Goal: Communication & Community: Ask a question

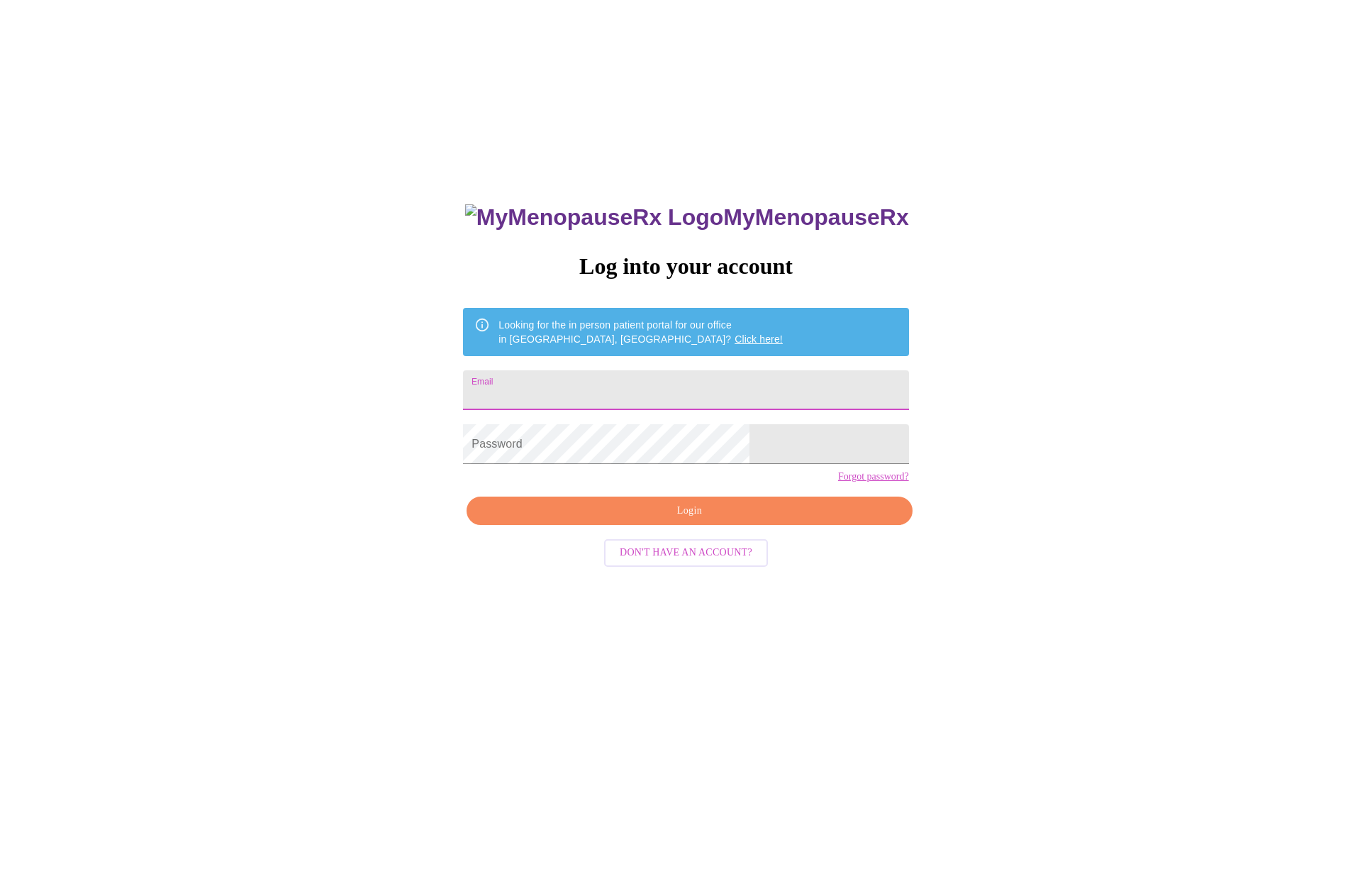
click at [612, 385] on input "Email" at bounding box center [686, 390] width 445 height 40
type input "[EMAIL_ADDRESS][DOMAIN_NAME]"
click at [667, 520] on span "Login" at bounding box center [689, 511] width 412 height 18
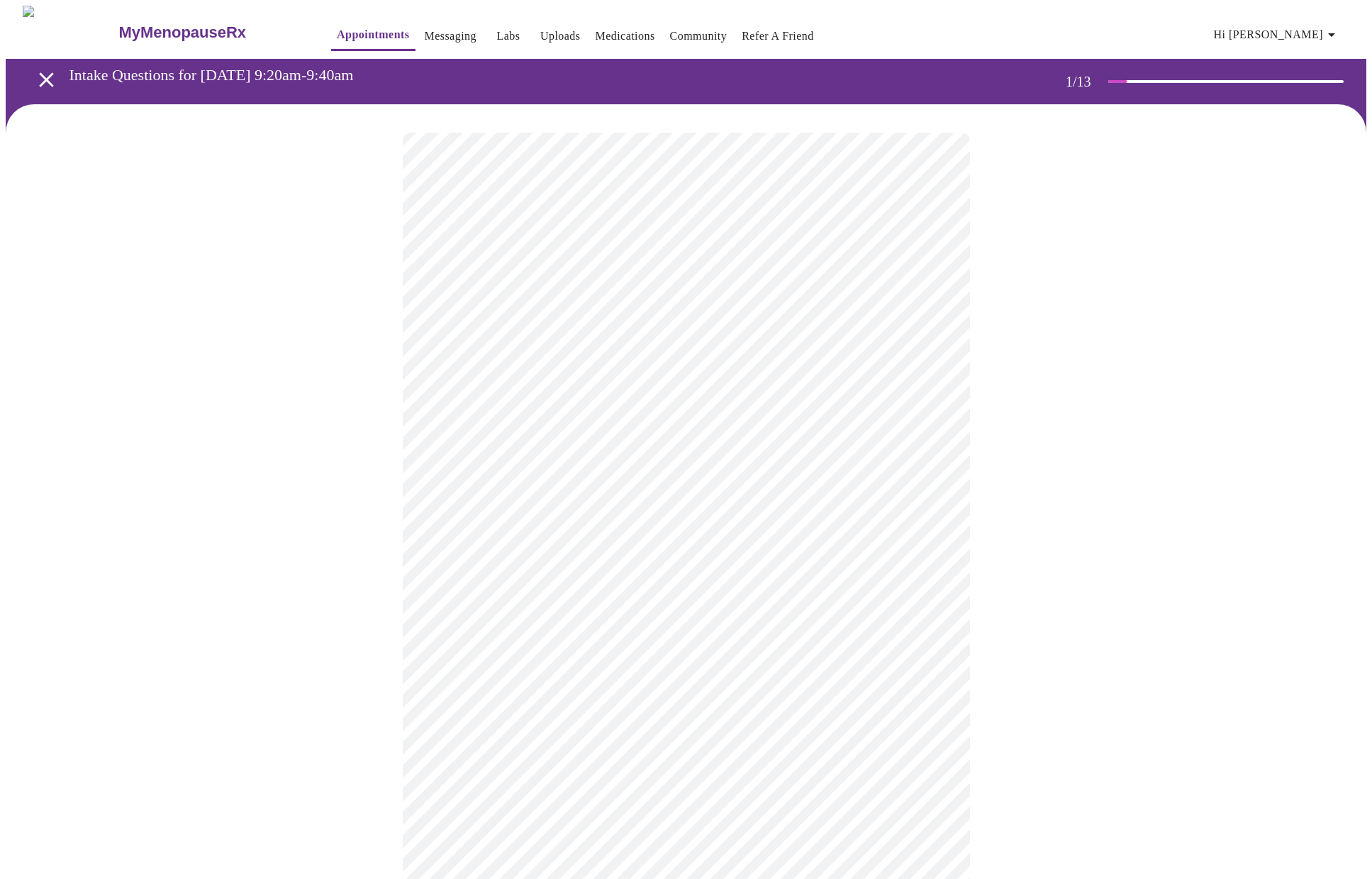
click at [1309, 29] on span "Hi [PERSON_NAME]" at bounding box center [1277, 35] width 126 height 20
click at [422, 28] on div at bounding box center [691, 439] width 1383 height 879
click at [430, 34] on link "Messaging" at bounding box center [451, 37] width 52 height 20
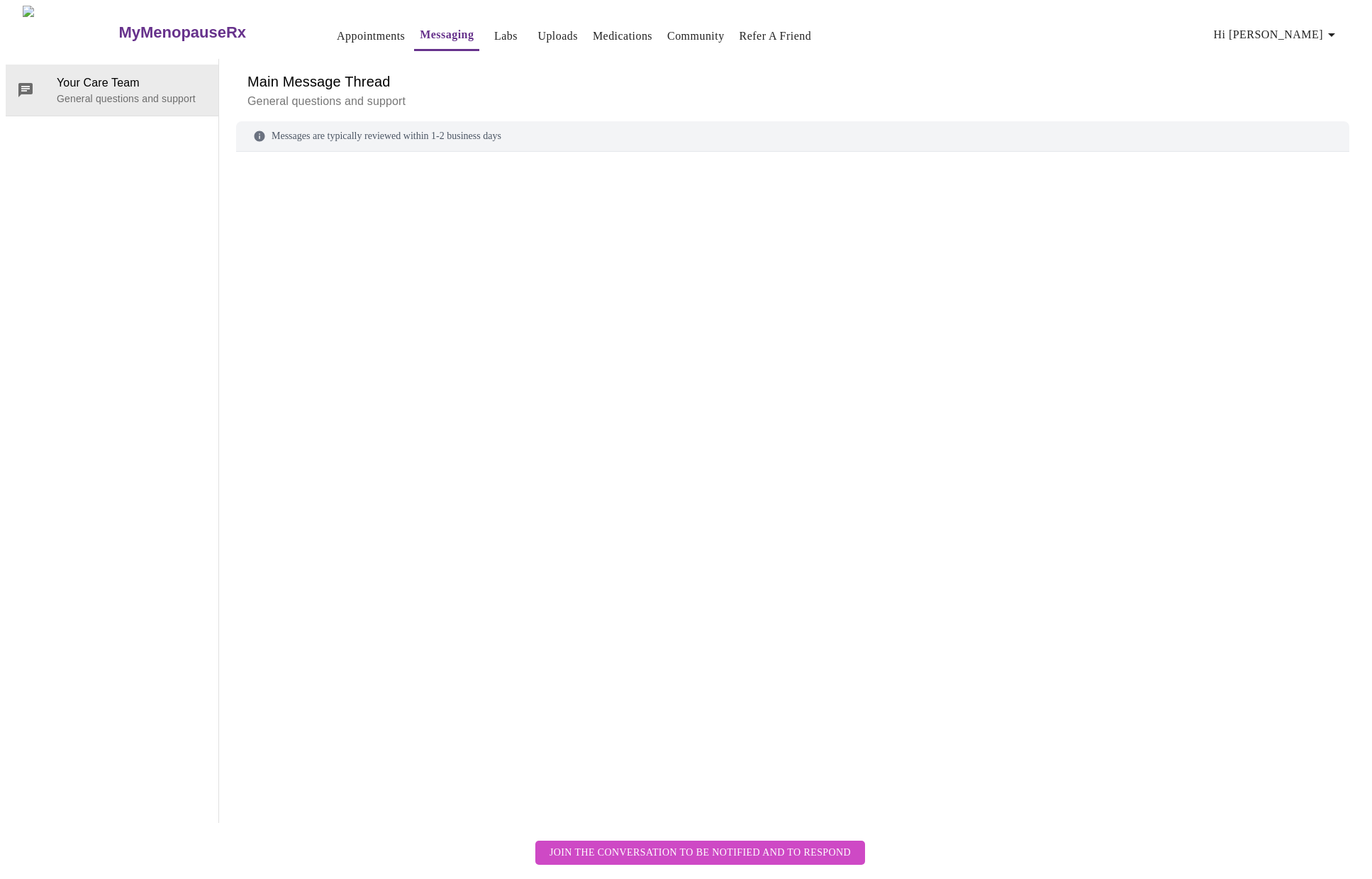
scroll to position [53, 0]
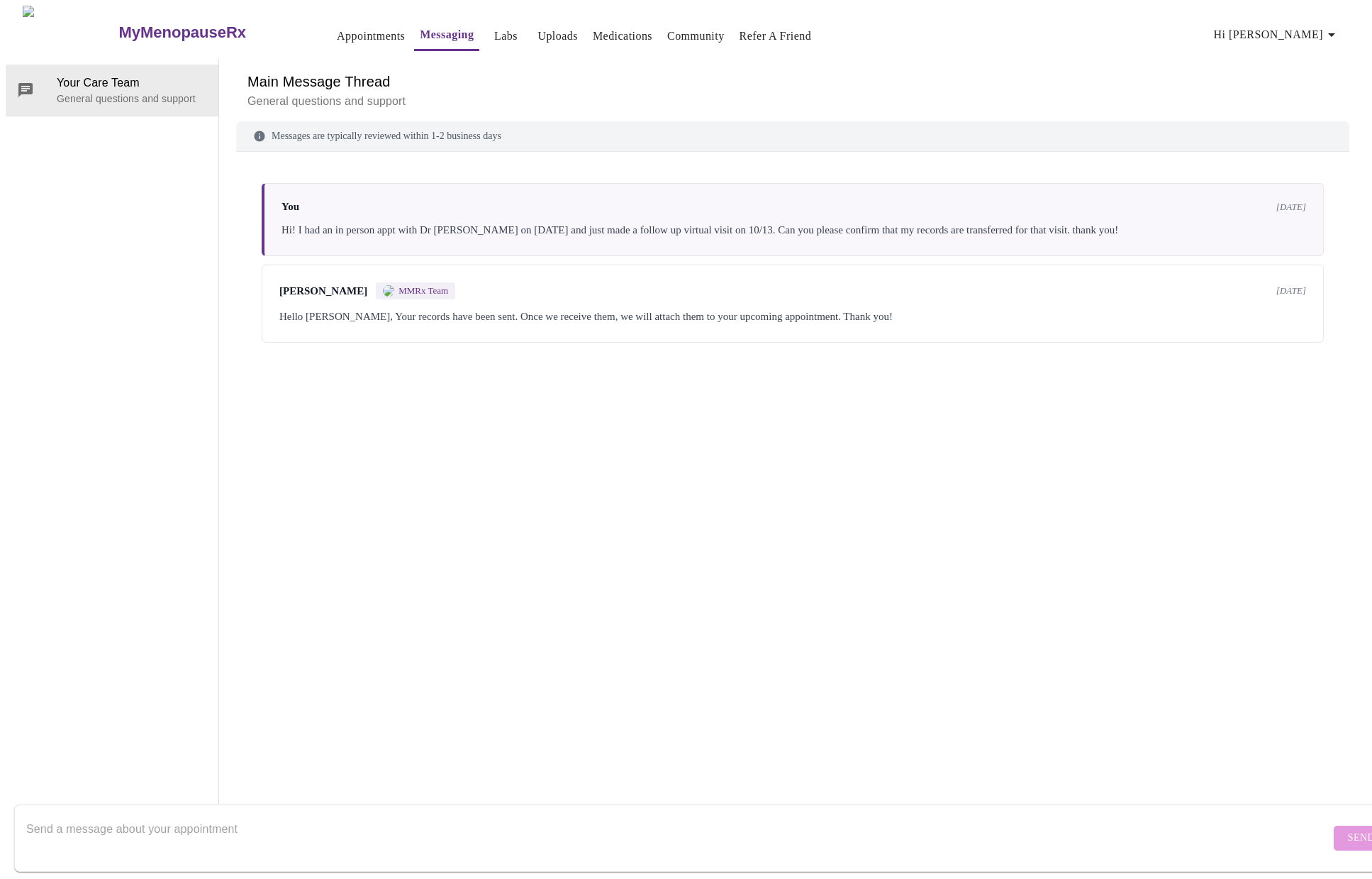
click at [148, 815] on textarea "Send a message about your appointment" at bounding box center [678, 838] width 1304 height 45
type textarea "Hi there! I need to reschedule my appointment for 10/16 but I don't see an opti…"
click at [1348, 829] on span "Send" at bounding box center [1361, 838] width 27 height 18
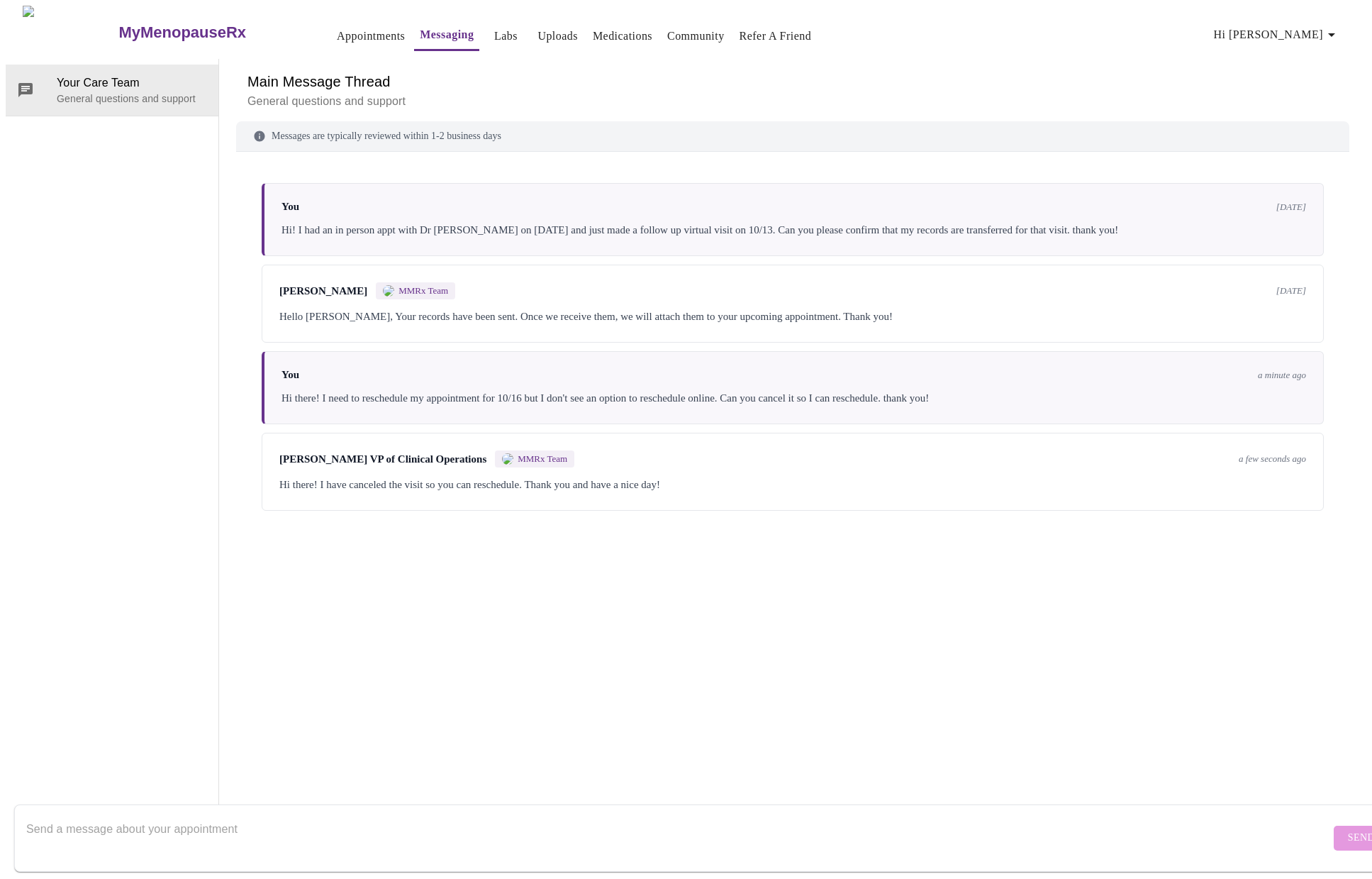
click at [252, 815] on textarea "Send a message about your appointment" at bounding box center [678, 838] width 1304 height 45
type textarea "thank you, you too!"
click at [1348, 831] on span "Send" at bounding box center [1361, 838] width 27 height 18
